Goal: Information Seeking & Learning: Learn about a topic

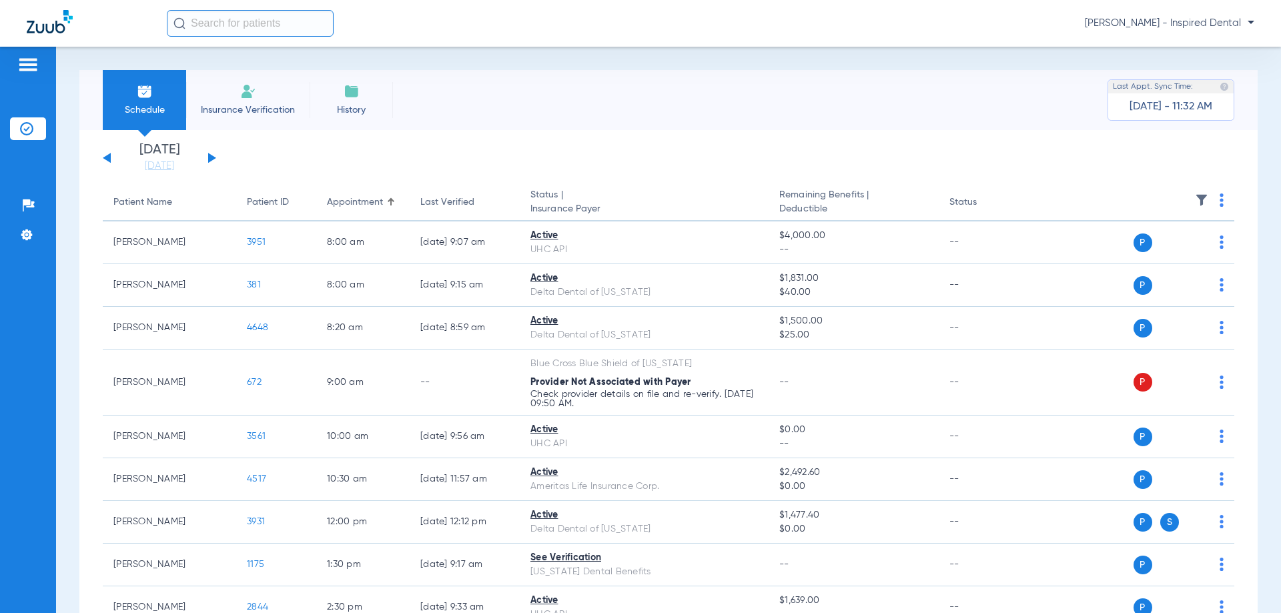
click at [208, 158] on div "[DATE] [DATE] [DATE] [DATE] [DATE] [DATE] [DATE] [DATE] [DATE] [DATE] [DATE] [D…" at bounding box center [159, 157] width 113 height 29
click at [212, 158] on button at bounding box center [212, 158] width 8 height 10
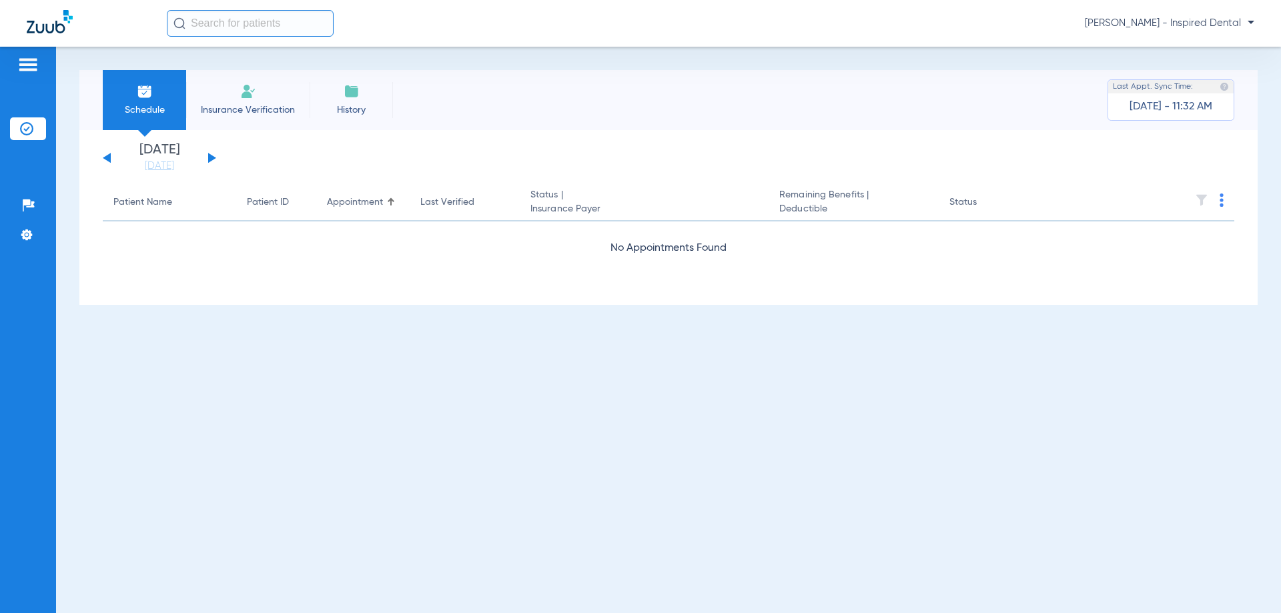
click at [212, 158] on button at bounding box center [212, 158] width 8 height 10
click at [110, 155] on button at bounding box center [107, 158] width 8 height 10
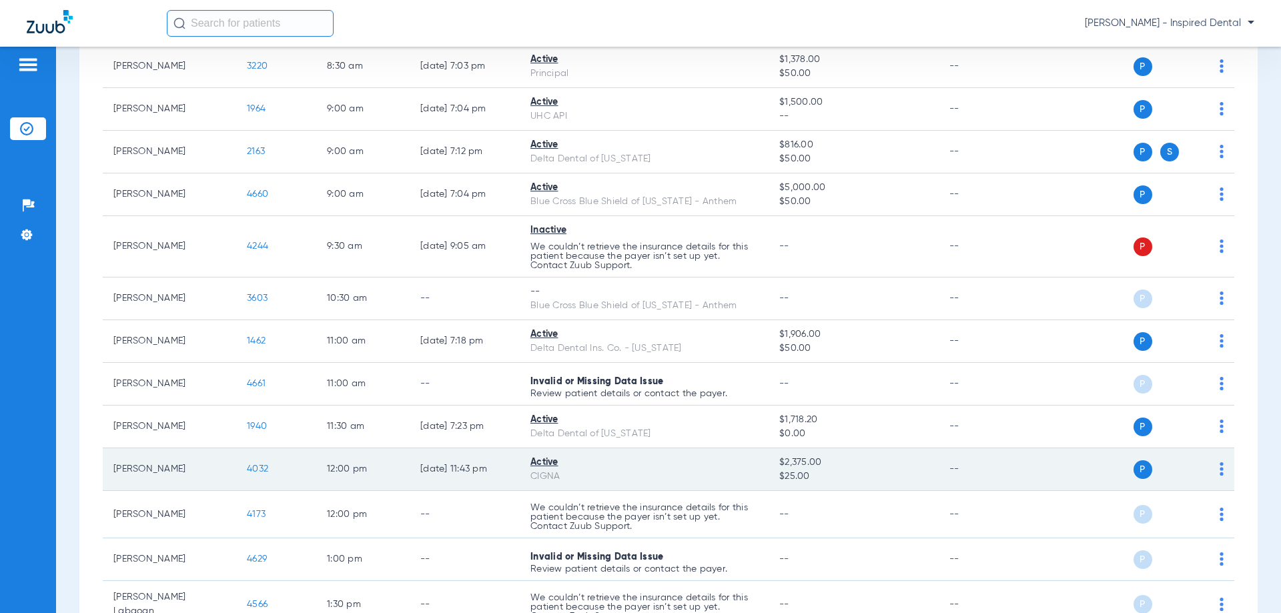
scroll to position [267, 0]
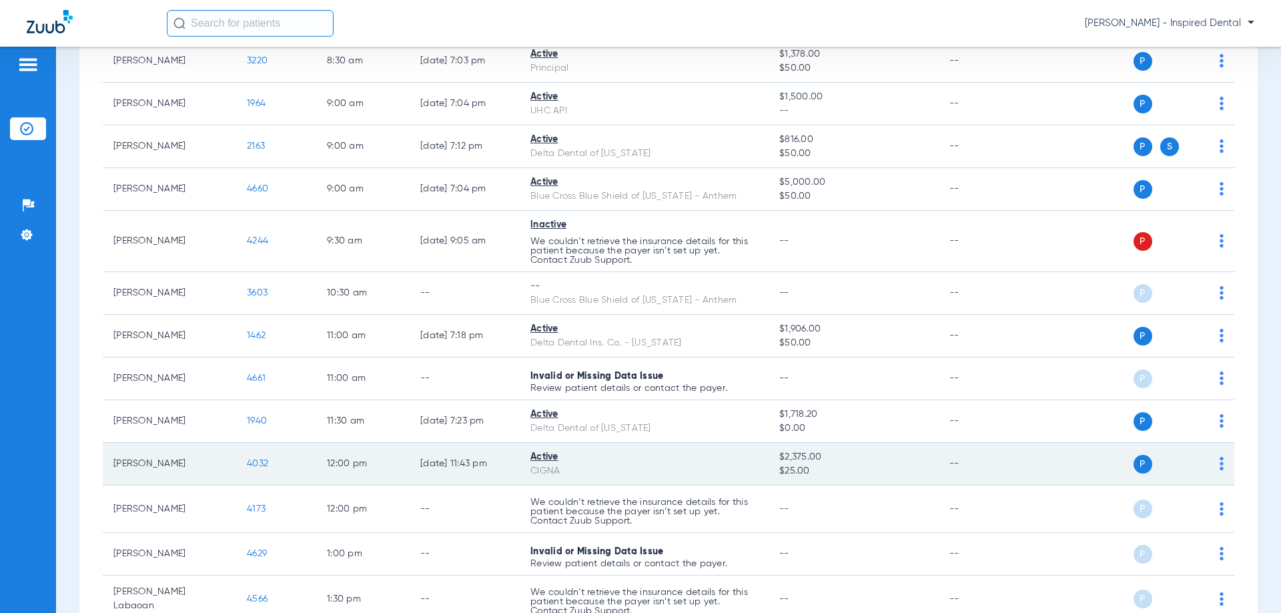
click at [249, 459] on span "4032" at bounding box center [257, 463] width 21 height 9
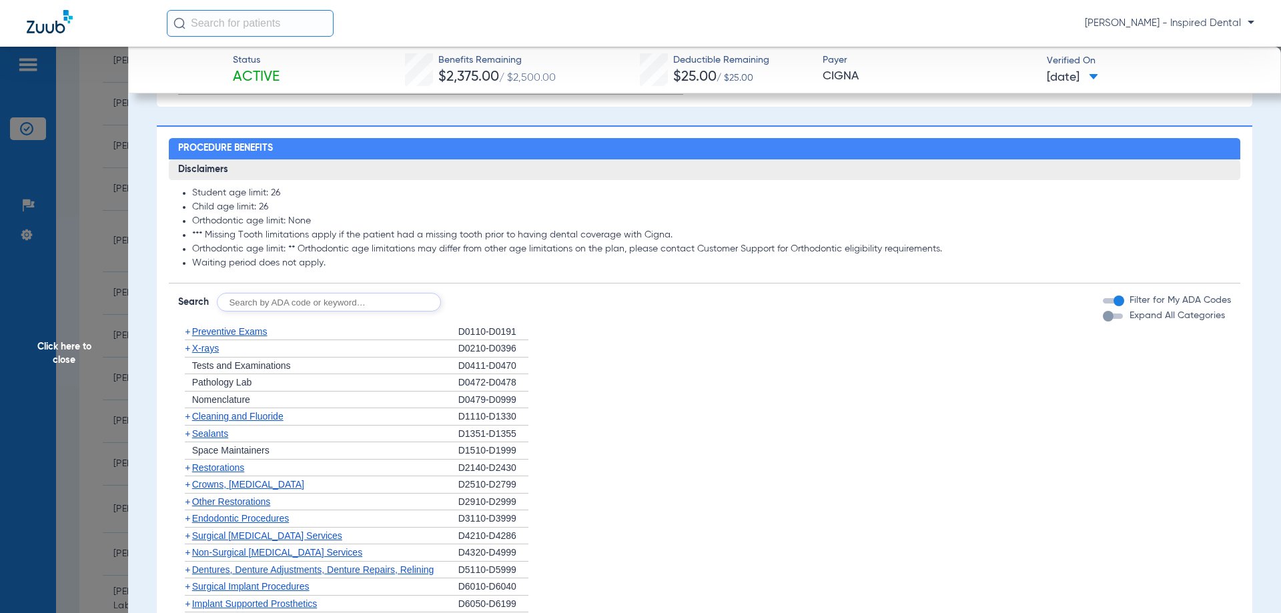
scroll to position [623, 0]
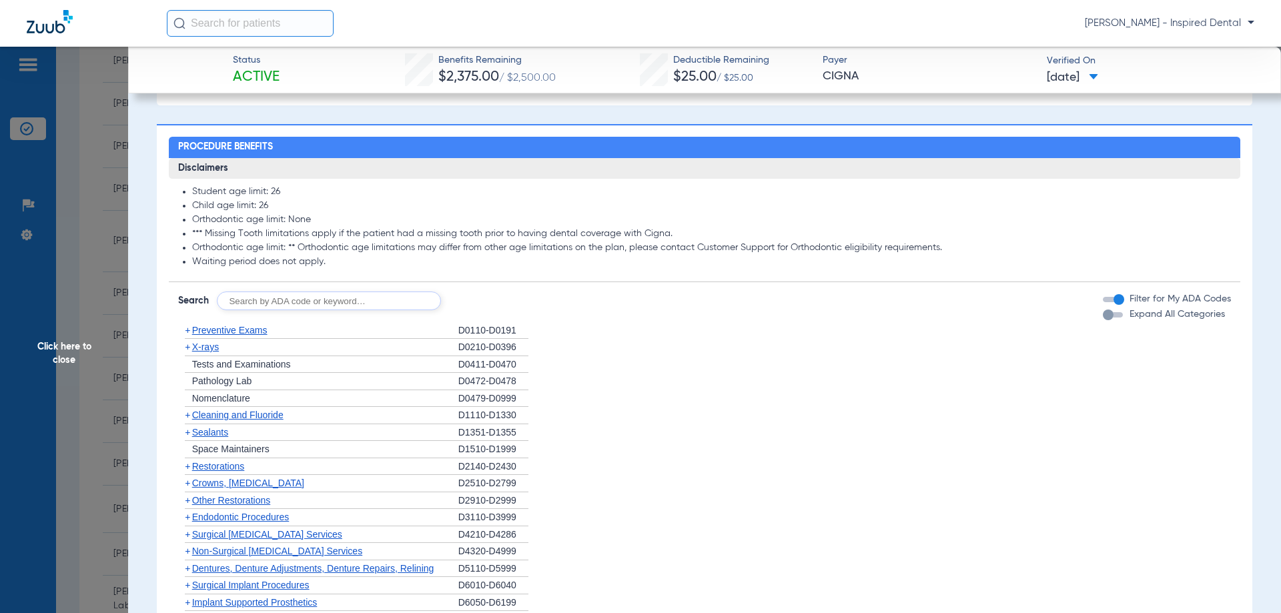
drag, startPoint x: 321, startPoint y: 274, endPoint x: 312, endPoint y: 289, distance: 17.1
click at [321, 274] on app-breakdown-subsection "Disclaimers Student age limit: 26 Child age limit: 26 Orthodontic age limit: No…" at bounding box center [705, 220] width 1072 height 125
click at [302, 300] on input "text" at bounding box center [329, 301] width 224 height 19
type input "d0120"
click at [507, 315] on div "Disclaimers Student age limit: 26 Child age limit: 26 Orthodontic age limit: No…" at bounding box center [705, 466] width 1072 height 616
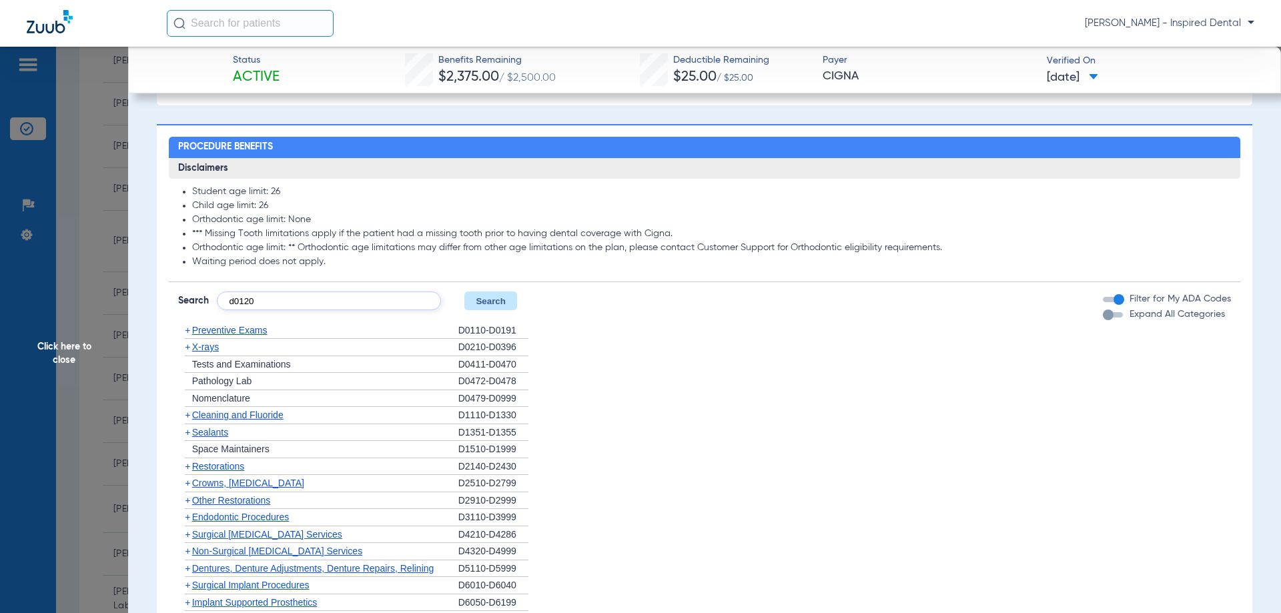
click at [504, 308] on button "Search" at bounding box center [490, 301] width 53 height 19
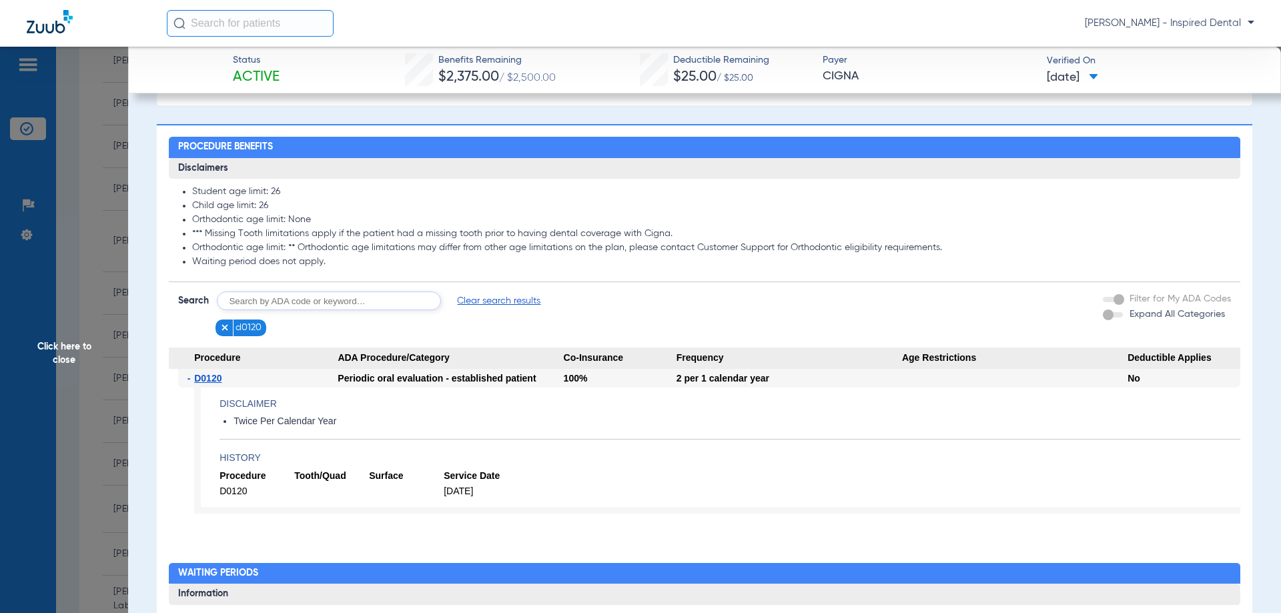
click at [310, 302] on input "text" at bounding box center [329, 301] width 224 height 19
type input "d1110"
click at [476, 305] on button "Search" at bounding box center [490, 301] width 53 height 19
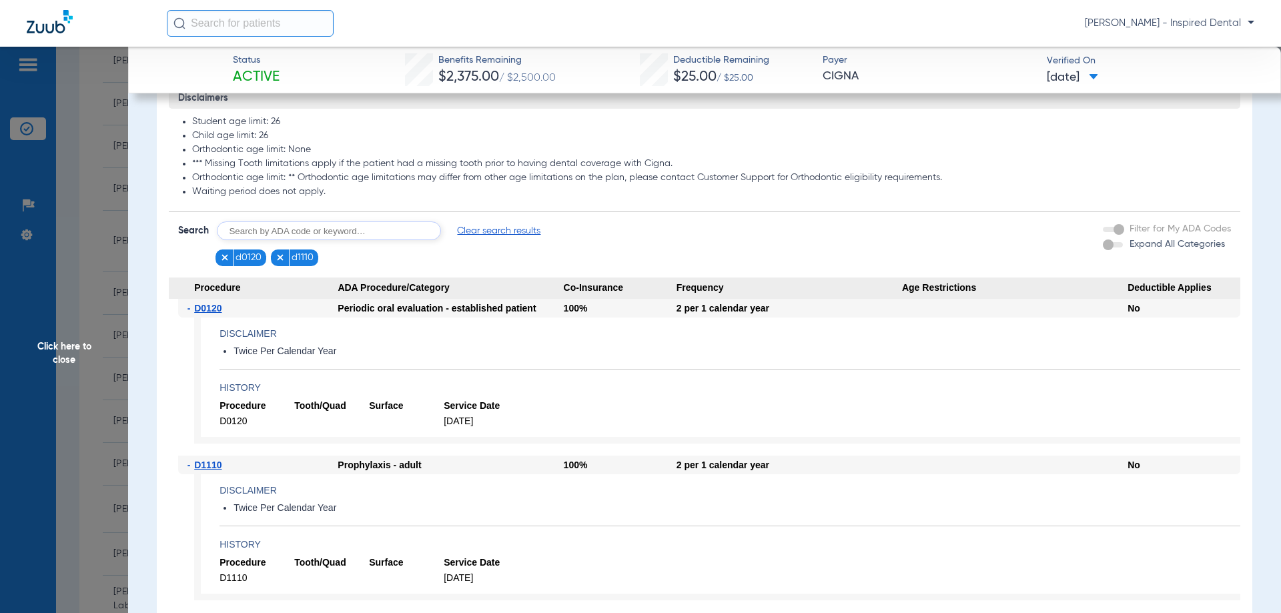
scroll to position [712, 0]
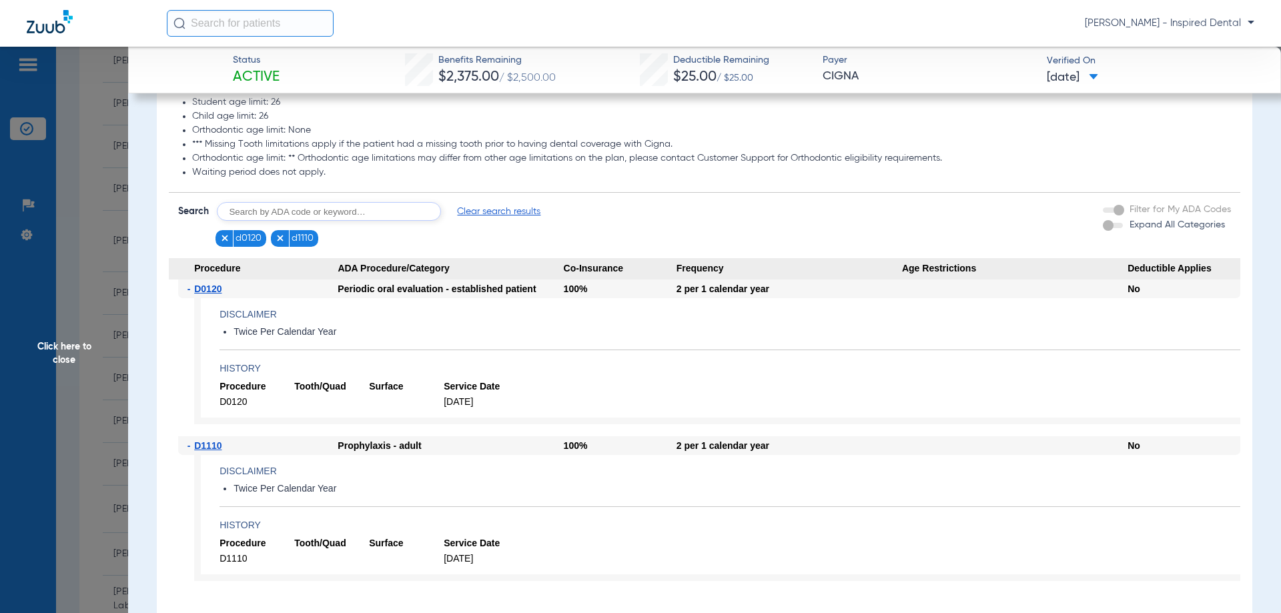
click at [58, 367] on span "Click here to close" at bounding box center [64, 353] width 128 height 613
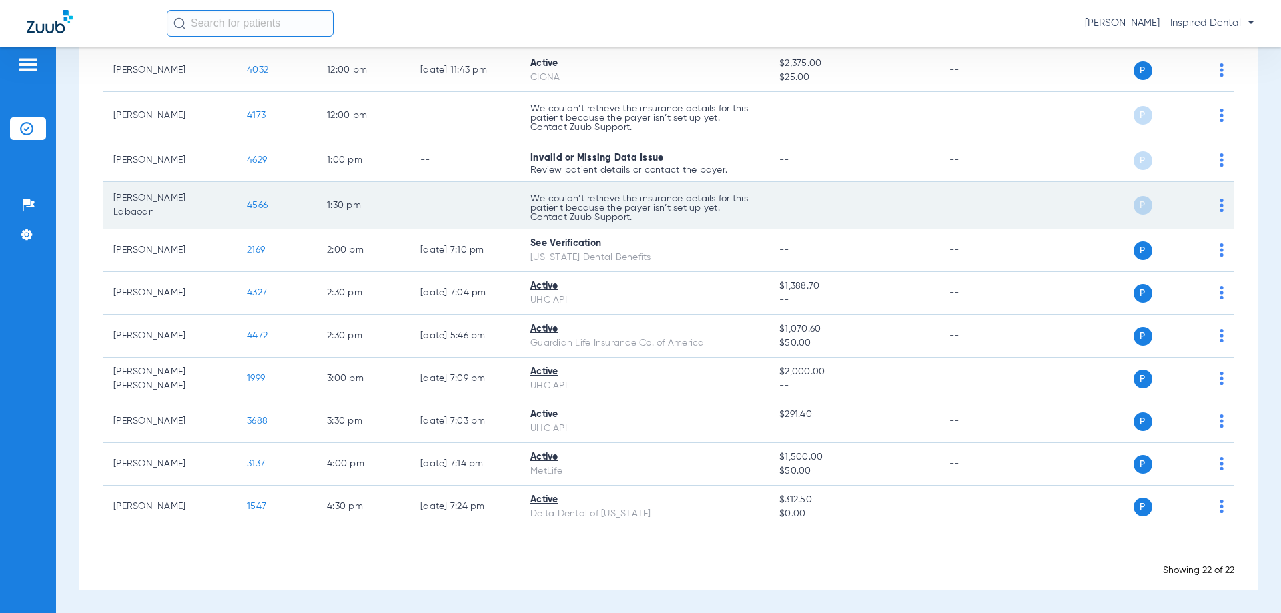
scroll to position [661, 0]
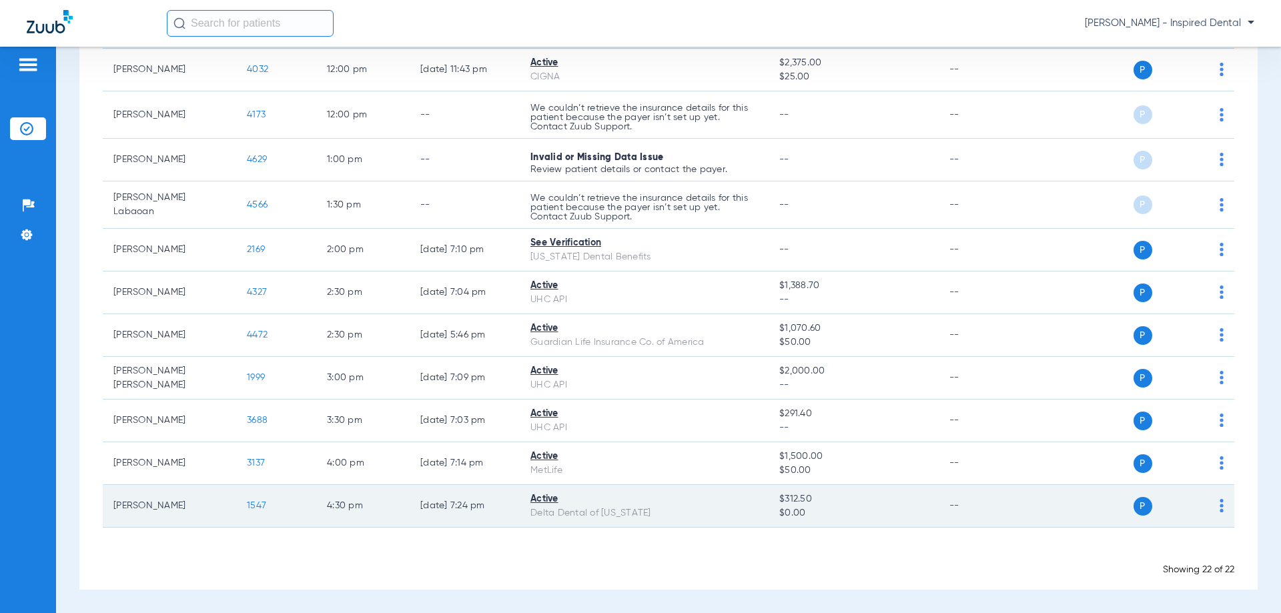
click at [244, 502] on td "1547" at bounding box center [276, 506] width 80 height 43
click at [244, 508] on td "1547" at bounding box center [276, 506] width 80 height 43
click at [250, 508] on span "1547" at bounding box center [256, 505] width 19 height 9
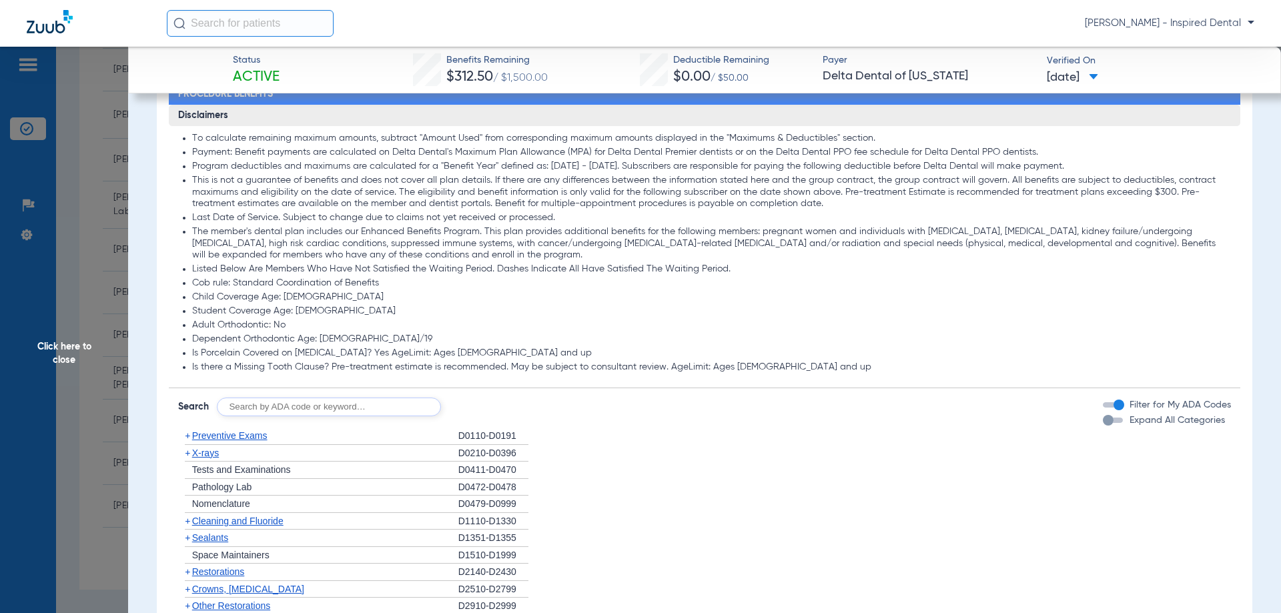
scroll to position [689, 0]
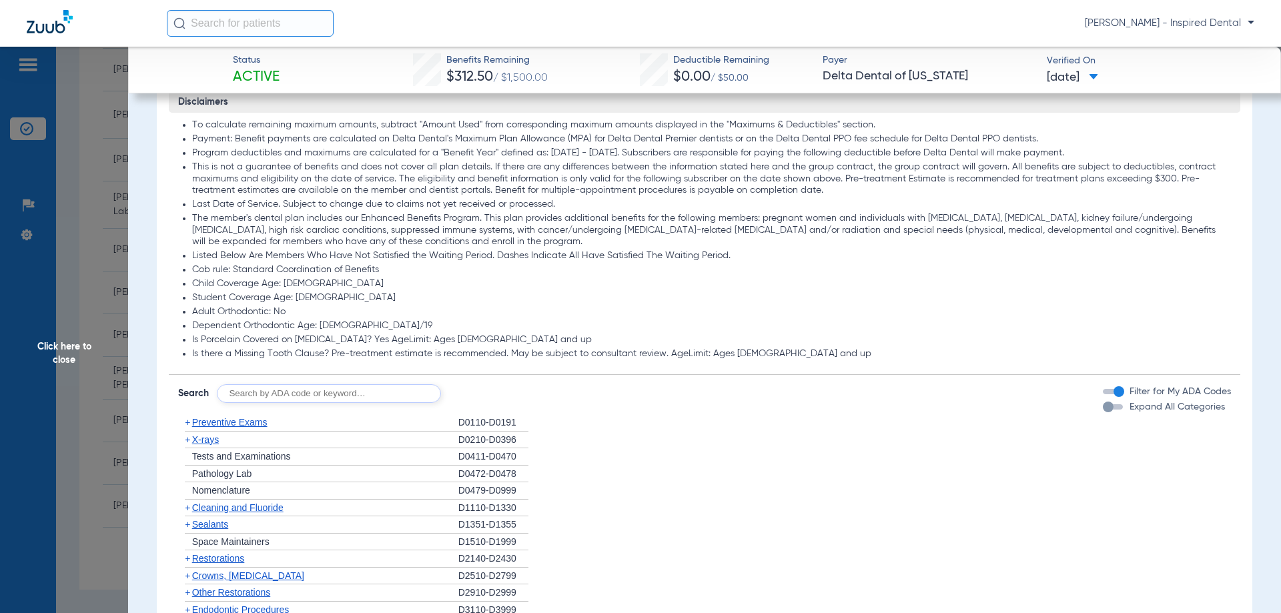
click at [316, 384] on form "Search Filter for My ADA Codes Expand All Categories" at bounding box center [705, 389] width 1072 height 28
click at [315, 390] on input "text" at bounding box center [329, 393] width 224 height 19
type input "d9110"
click at [485, 401] on button "Search" at bounding box center [490, 393] width 53 height 19
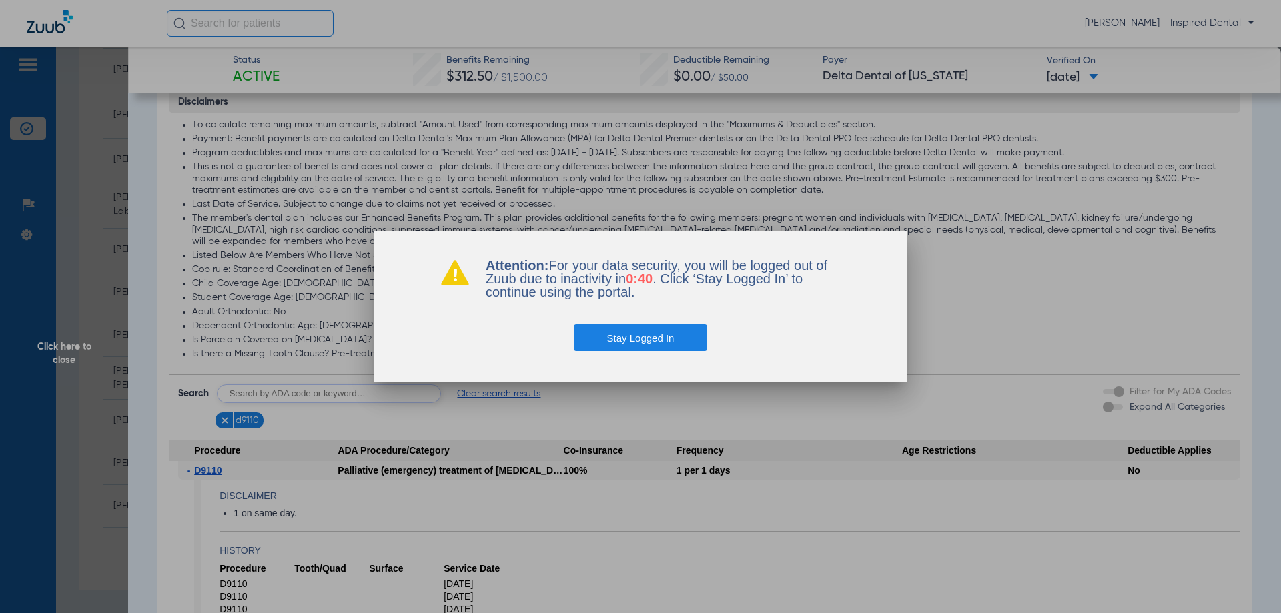
click at [618, 337] on button "Stay Logged In" at bounding box center [641, 337] width 134 height 27
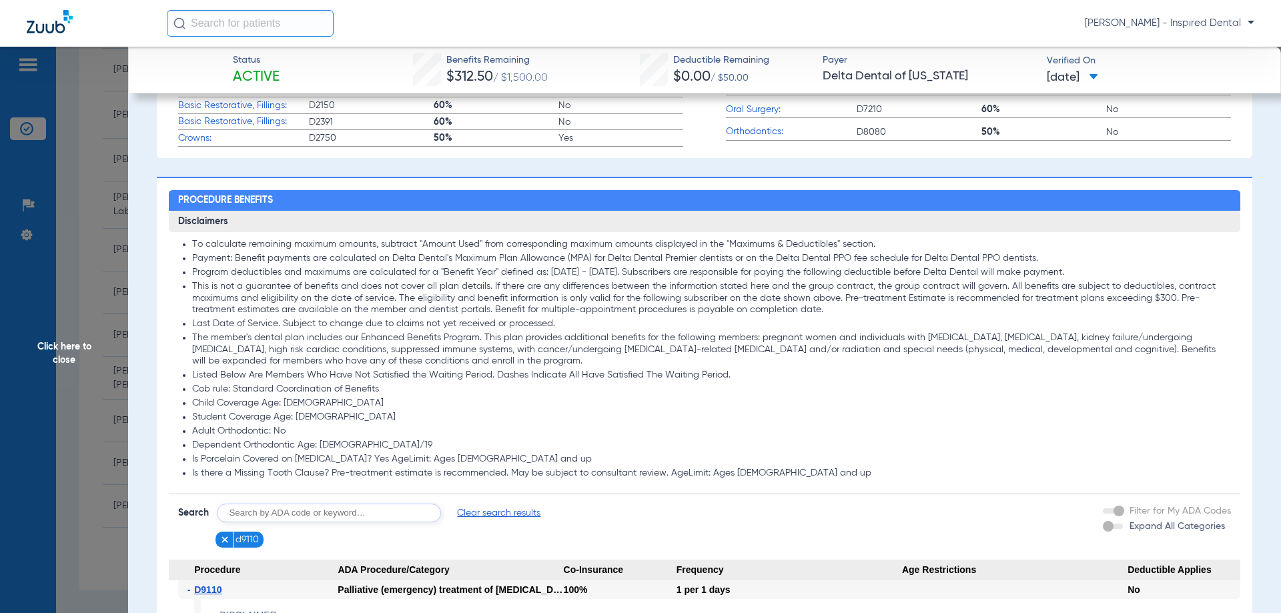
scroll to position [556, 0]
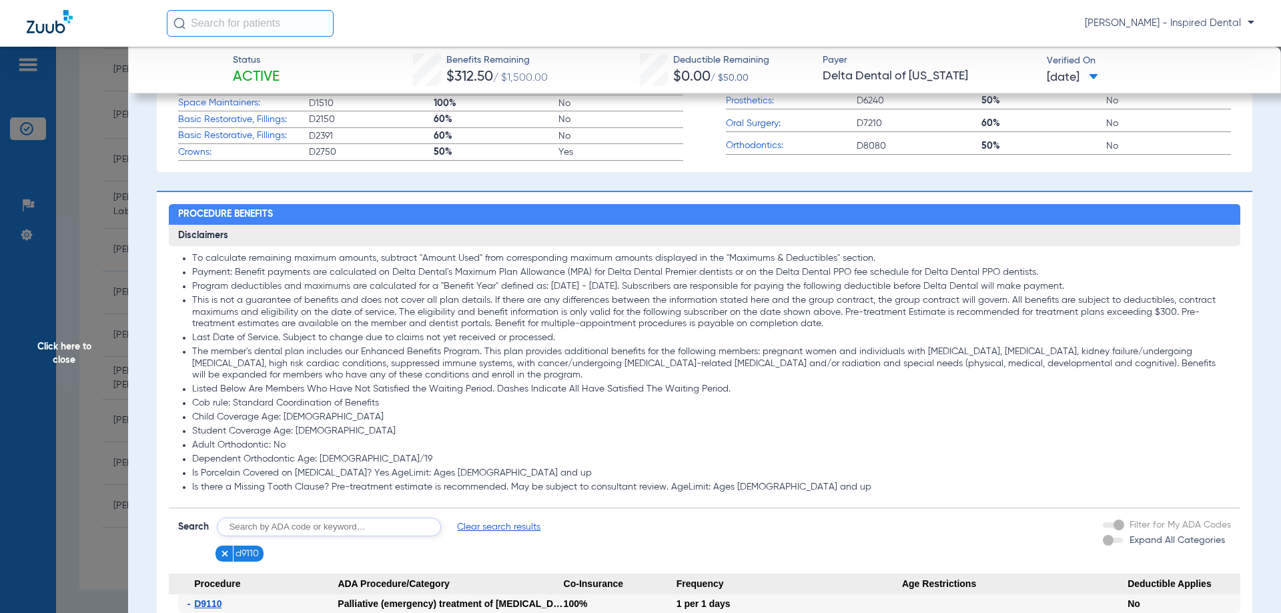
click at [53, 352] on span "Click here to close" at bounding box center [64, 353] width 128 height 613
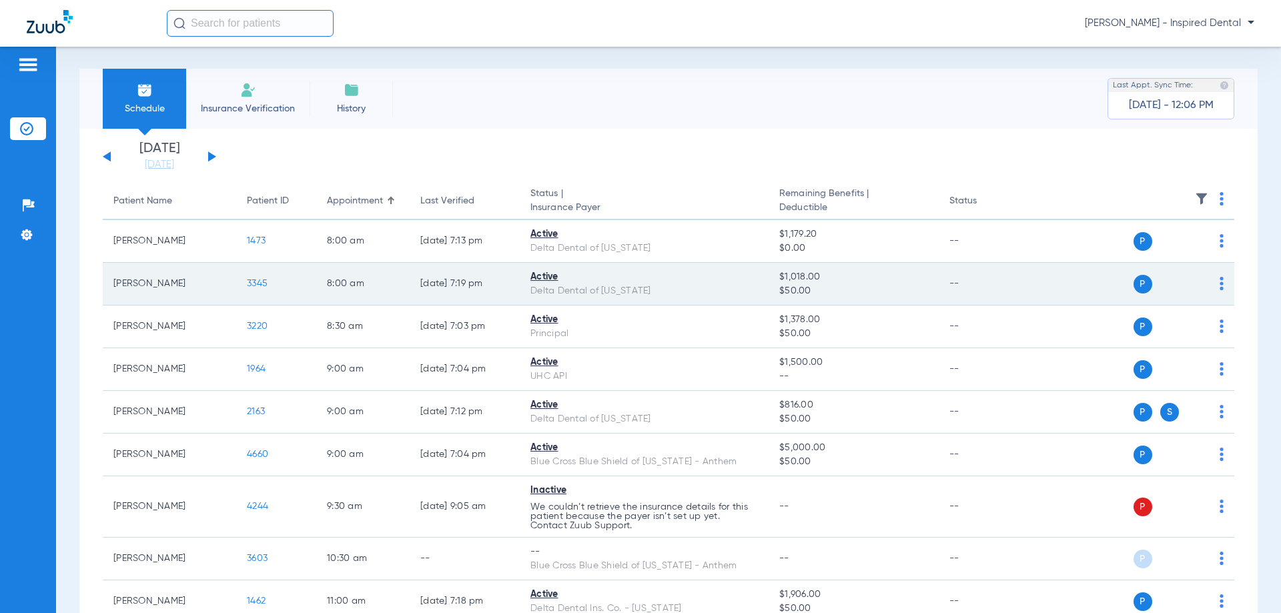
scroll to position [0, 0]
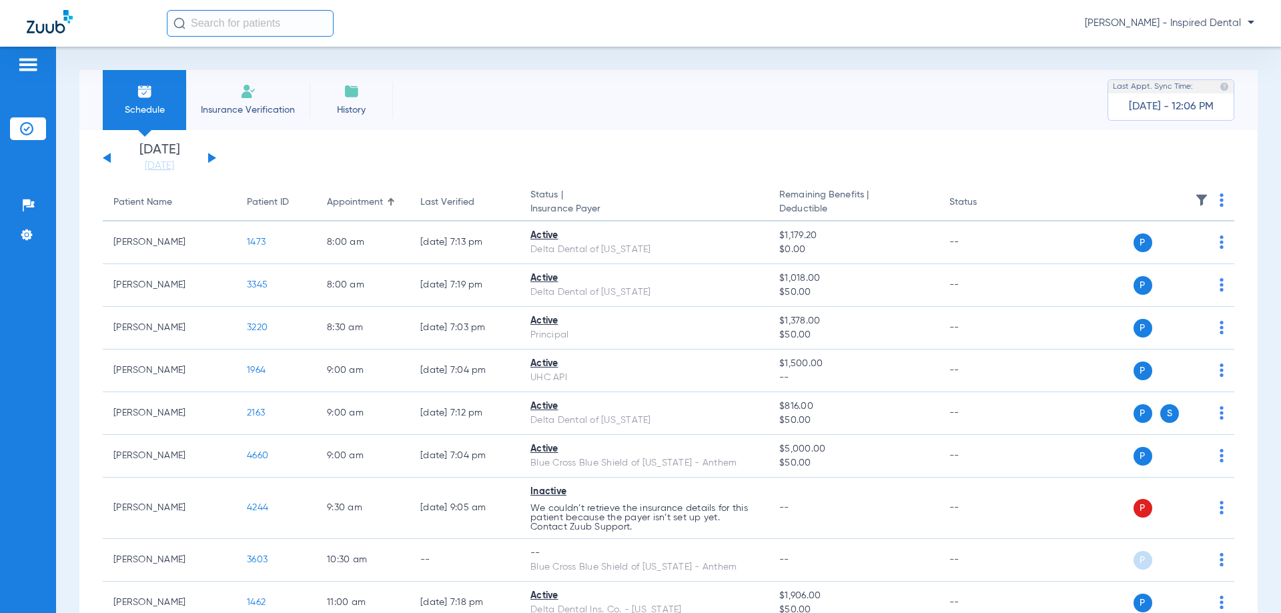
click at [108, 160] on button at bounding box center [107, 158] width 8 height 10
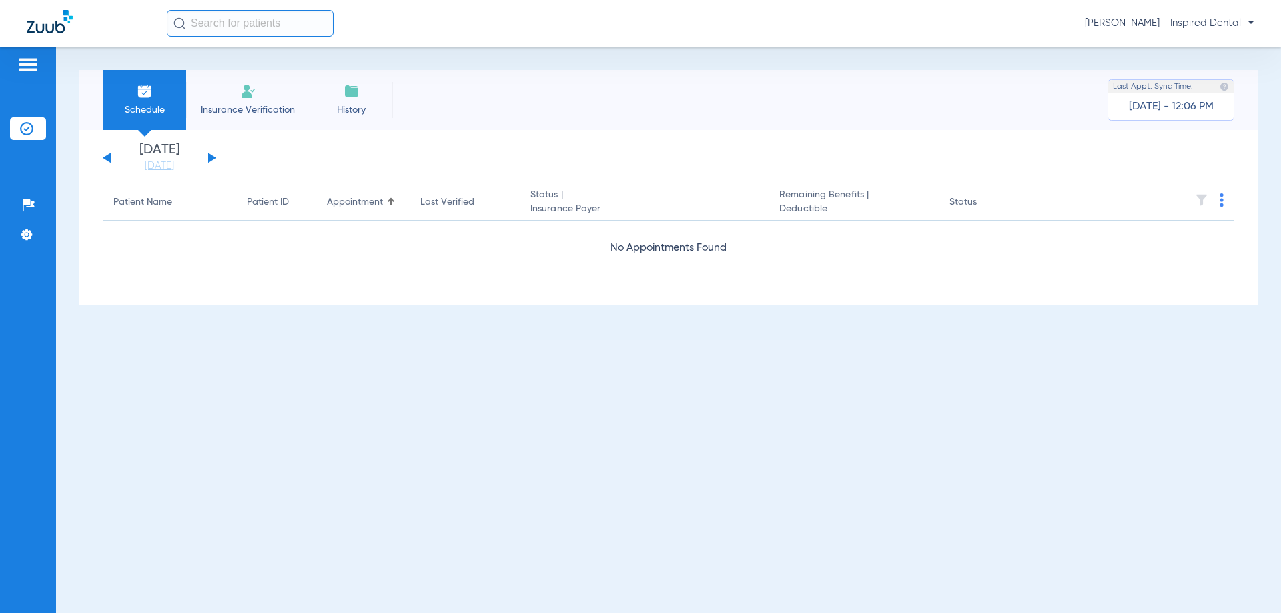
click at [108, 160] on button at bounding box center [107, 158] width 8 height 10
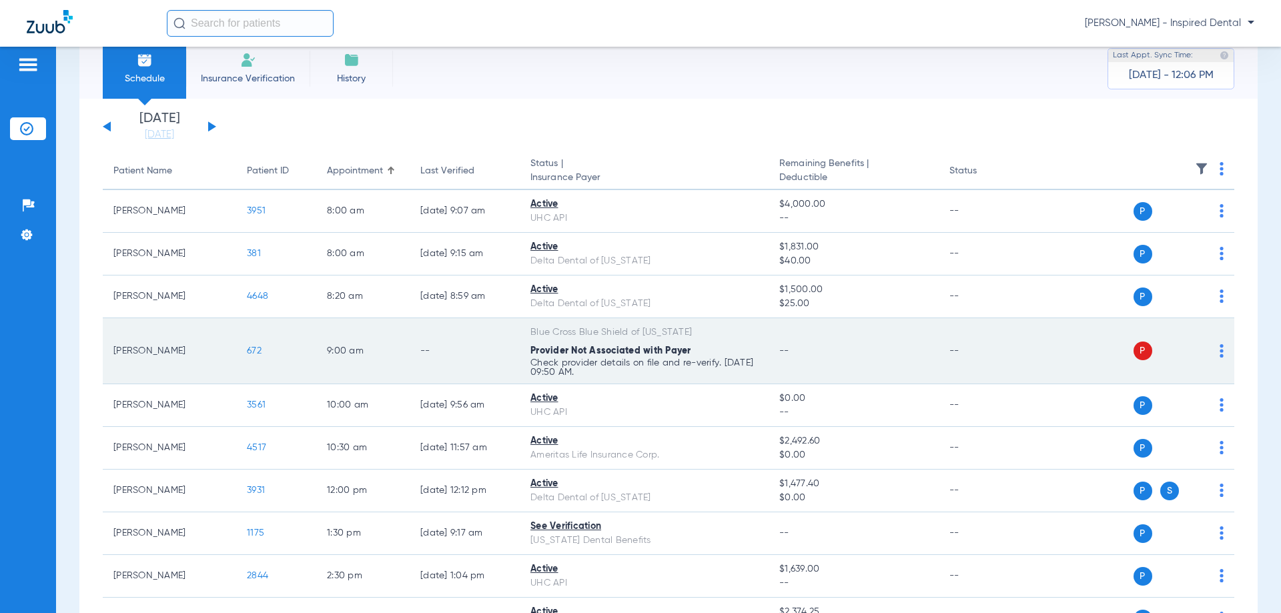
scroll to position [67, 0]
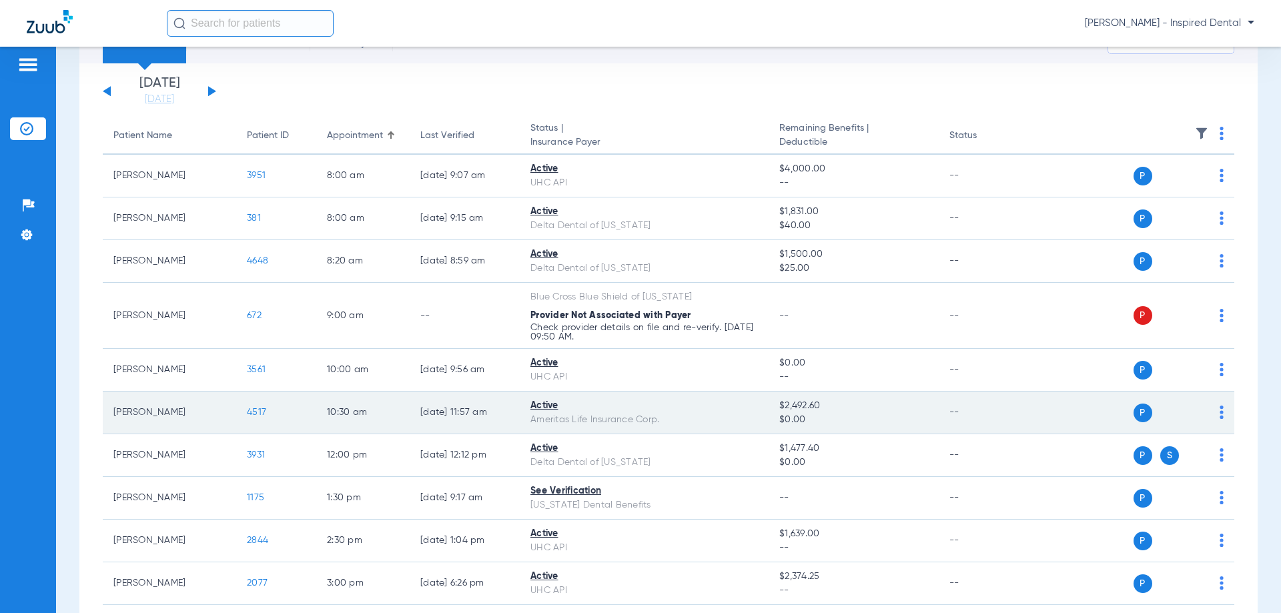
click at [263, 410] on span "4517" at bounding box center [256, 412] width 19 height 9
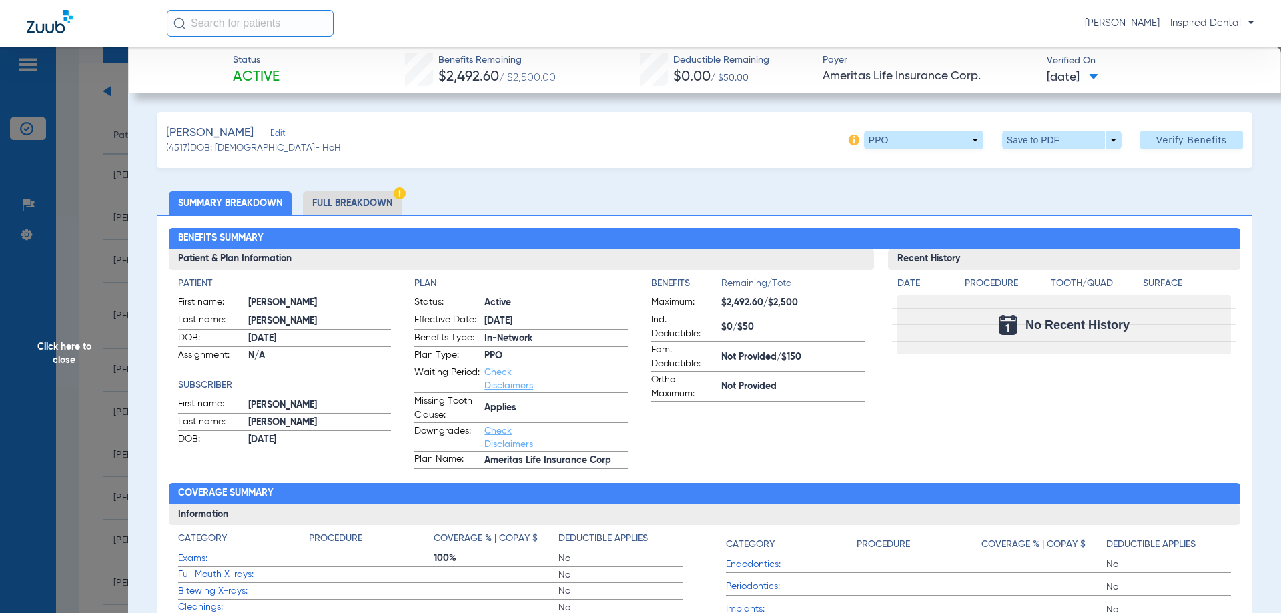
click at [366, 200] on li "Full Breakdown" at bounding box center [352, 202] width 99 height 23
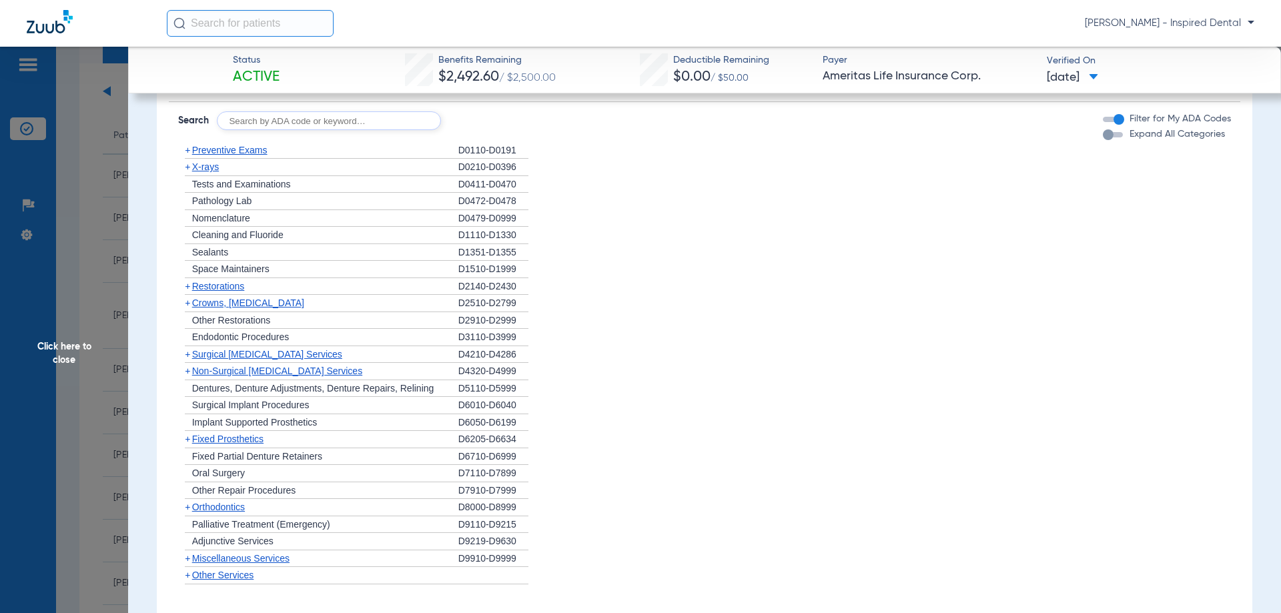
scroll to position [1223, 0]
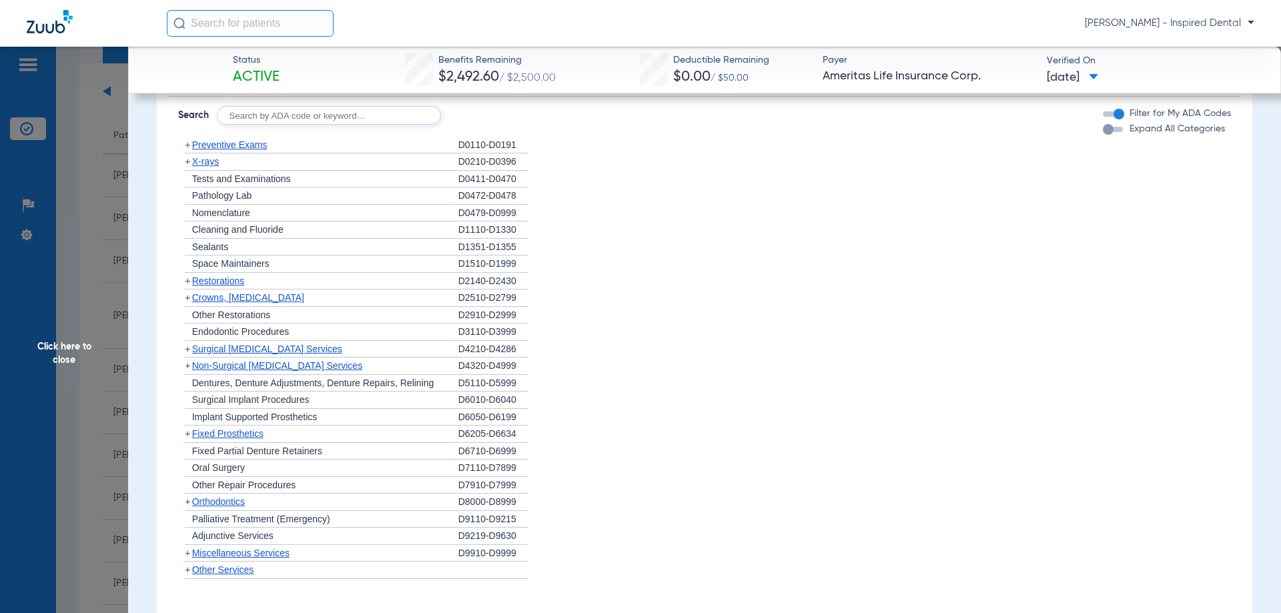
click at [230, 149] on span "Preventive Exams" at bounding box center [229, 144] width 75 height 11
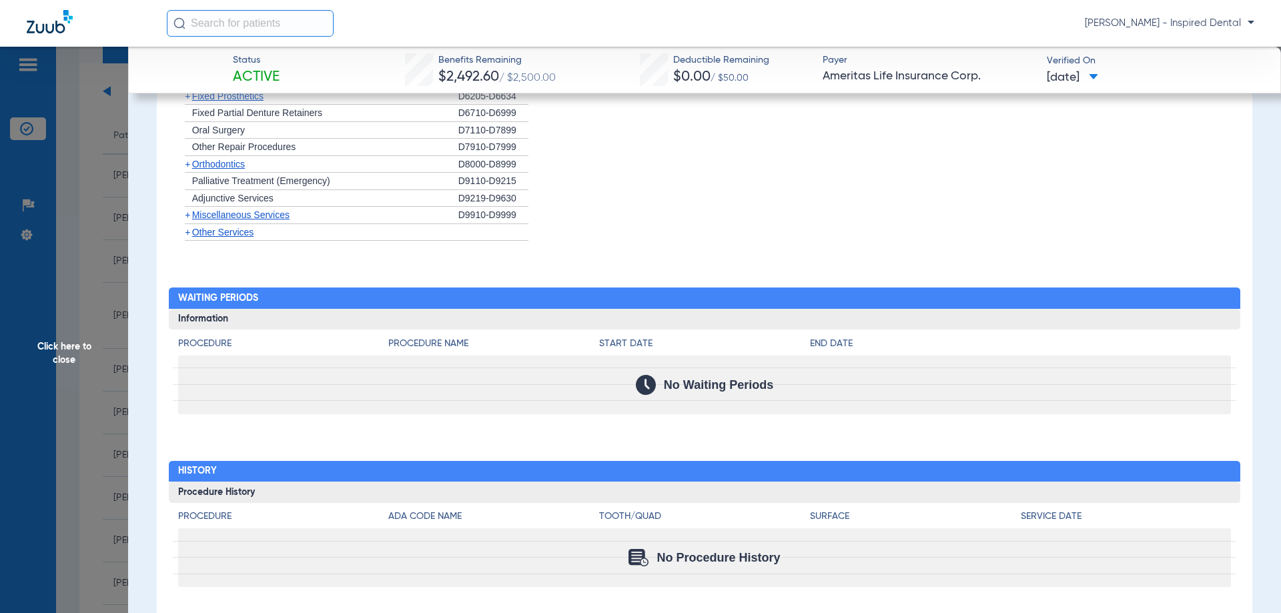
scroll to position [1621, 0]
